Goal: Transaction & Acquisition: Book appointment/travel/reservation

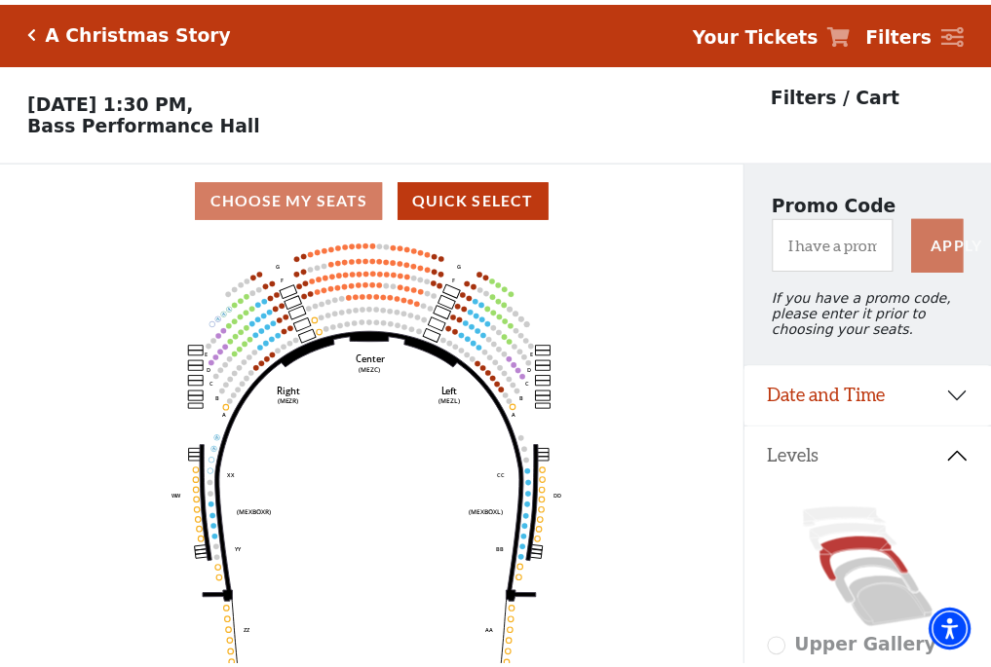
scroll to position [91, 0]
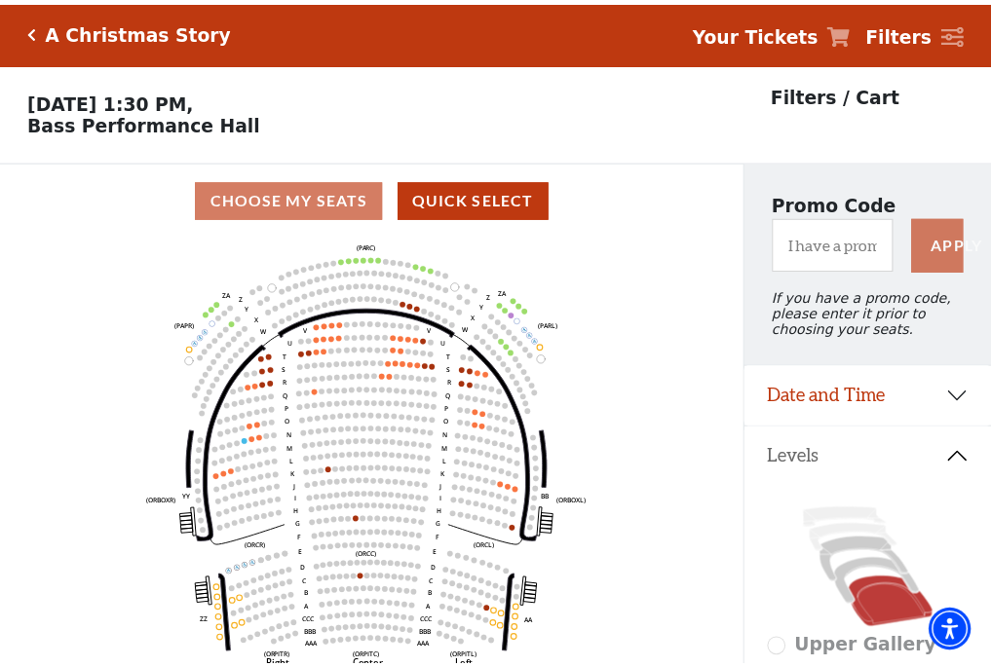
scroll to position [91, 0]
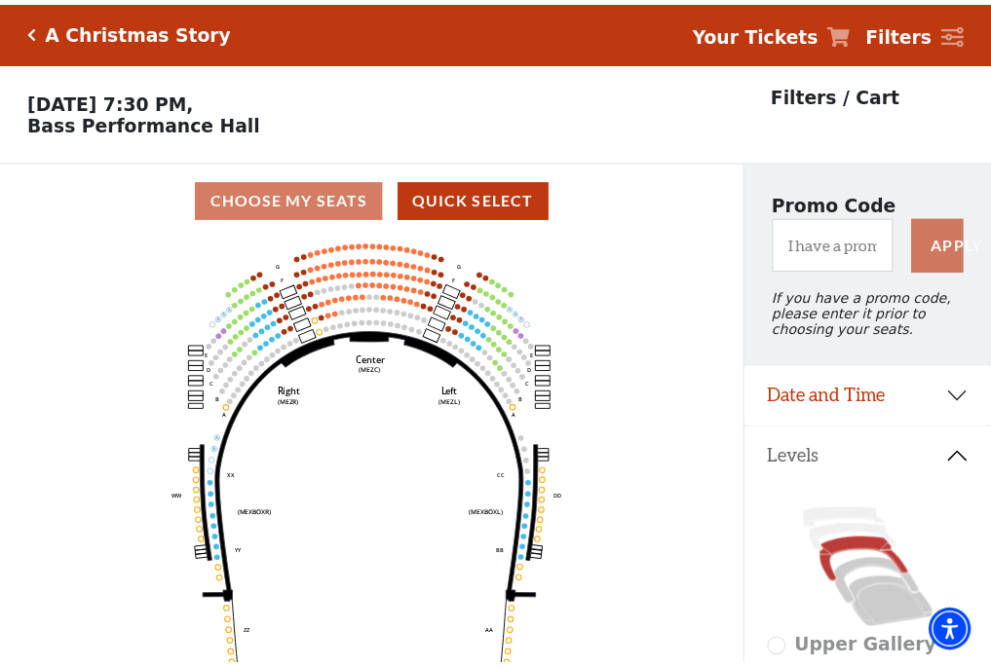
scroll to position [91, 0]
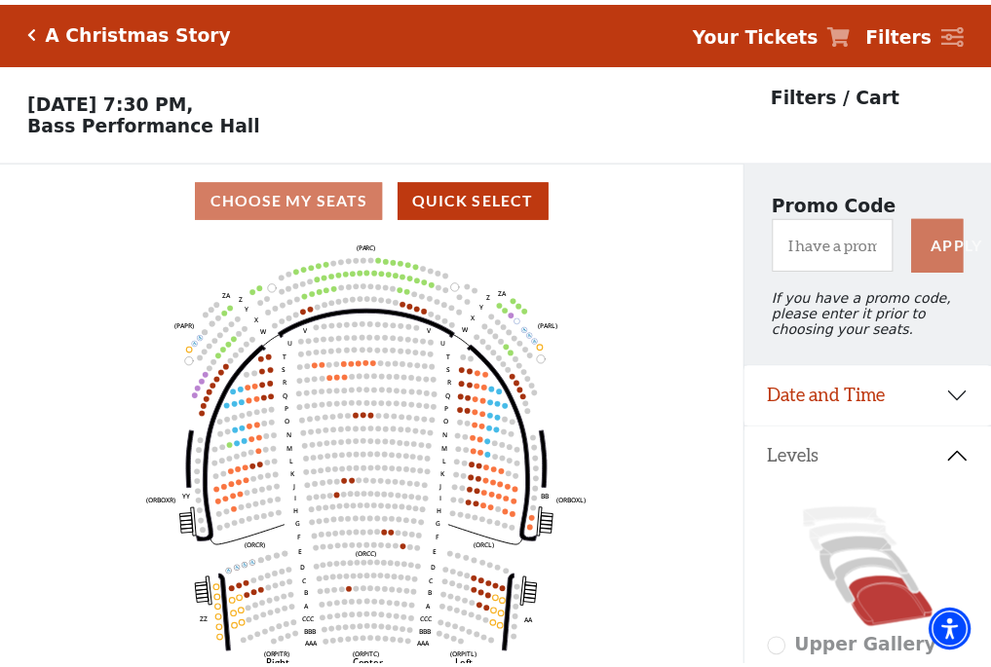
scroll to position [91, 0]
